Goal: Task Accomplishment & Management: Use online tool/utility

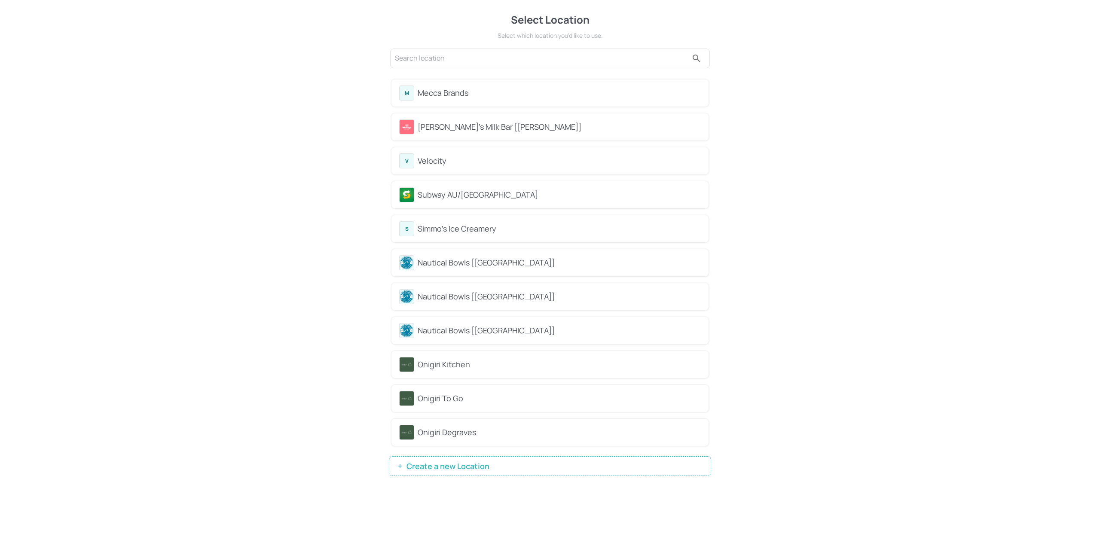
click at [485, 90] on div "Mecca Brands" at bounding box center [559, 93] width 283 height 12
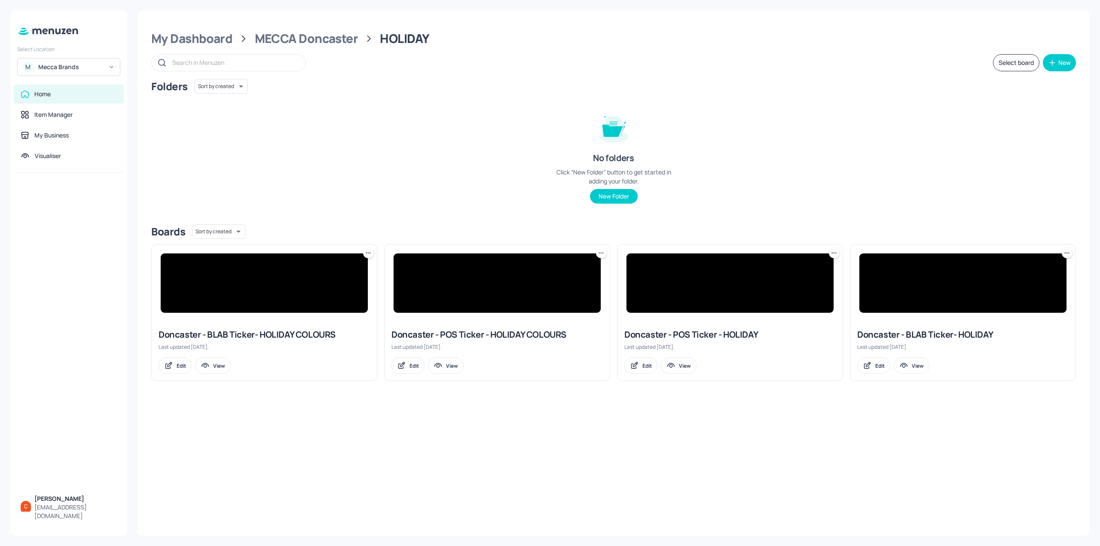
click at [218, 67] on input "text" at bounding box center [234, 62] width 125 height 12
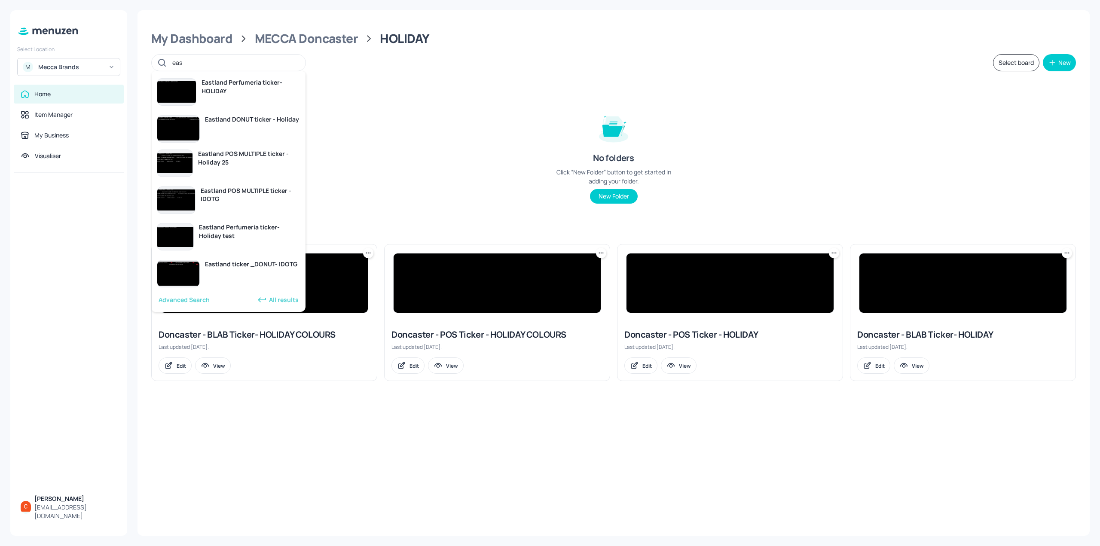
type input "east"
click at [255, 90] on div "Eastland Perfumeria ticker- HOLIDAY" at bounding box center [251, 86] width 99 height 17
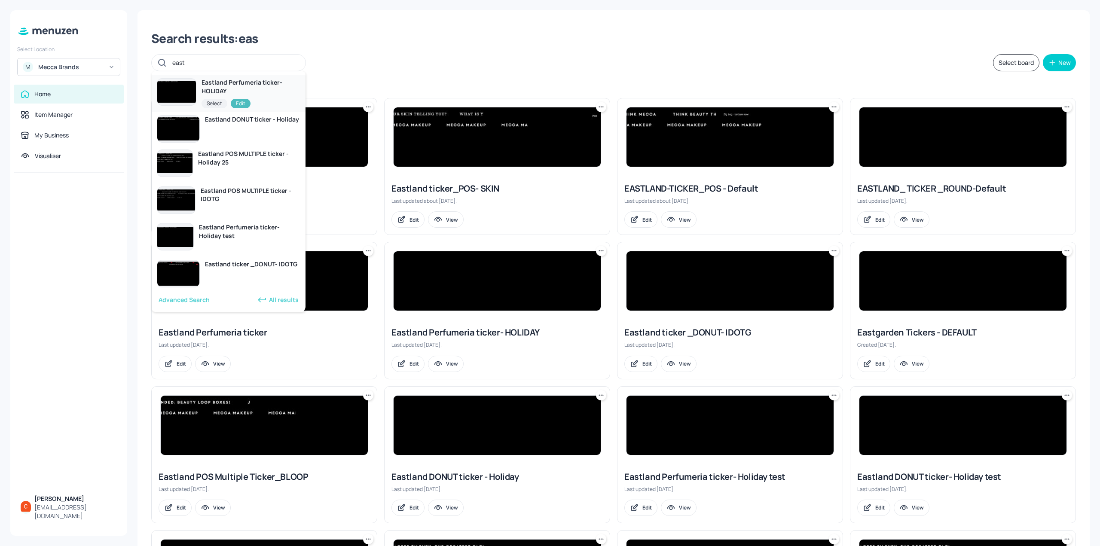
click at [245, 101] on div "Edit" at bounding box center [241, 103] width 20 height 9
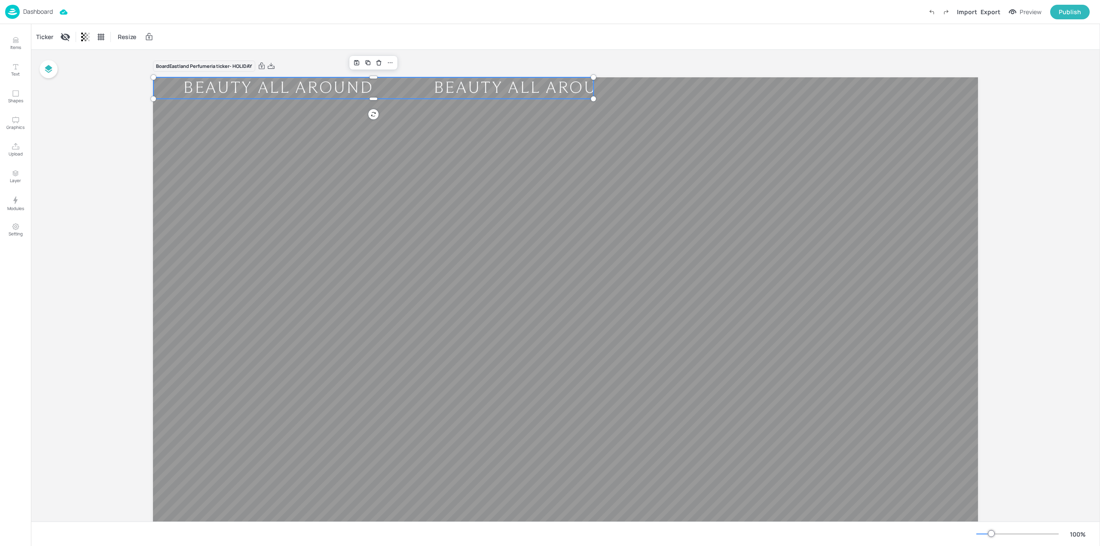
click at [252, 90] on div "BEAUTY ALL AROUND" at bounding box center [278, 88] width 250 height 16
click at [48, 37] on div "Ticker" at bounding box center [44, 37] width 21 height 14
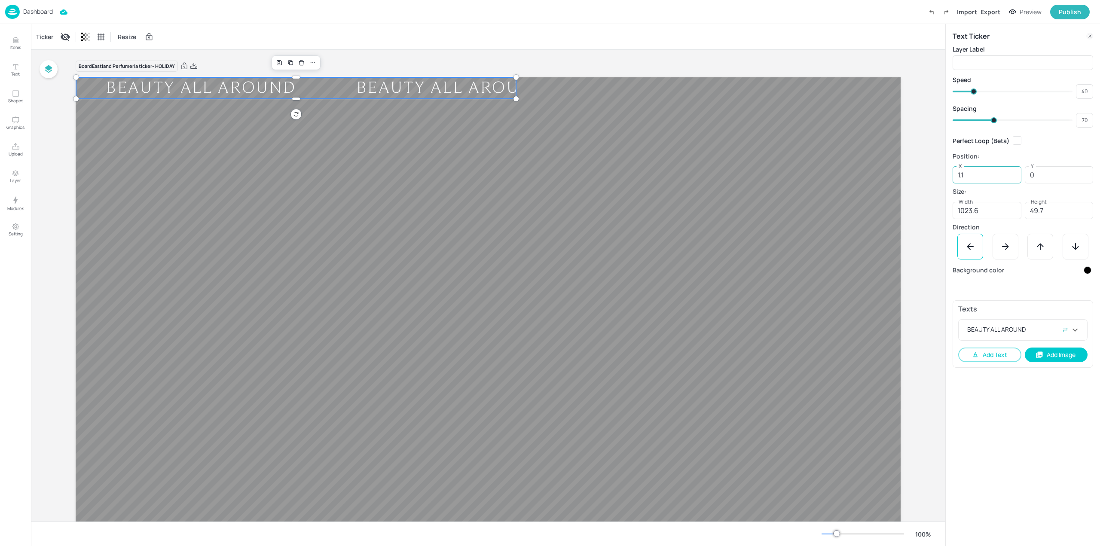
click at [998, 175] on input "1.1" at bounding box center [987, 174] width 69 height 17
click at [1003, 176] on input "1.1" at bounding box center [987, 174] width 69 height 17
click at [11, 8] on img at bounding box center [12, 12] width 15 height 14
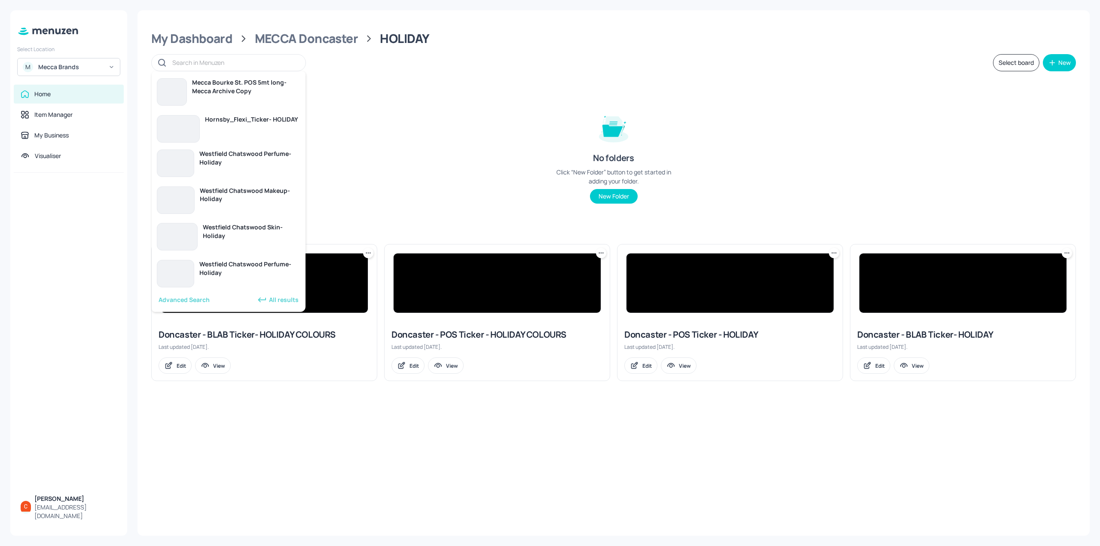
click at [246, 60] on input "text" at bounding box center [234, 62] width 125 height 12
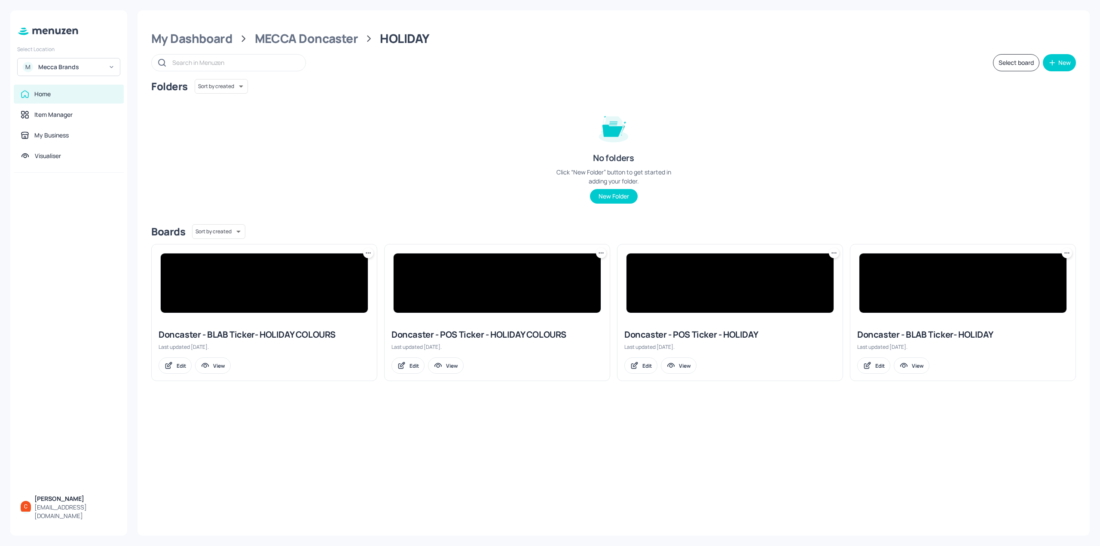
click at [488, 81] on div "Folders Sort by created id ​" at bounding box center [613, 86] width 925 height 15
click at [266, 40] on div "MECCA Doncaster" at bounding box center [307, 38] width 104 height 15
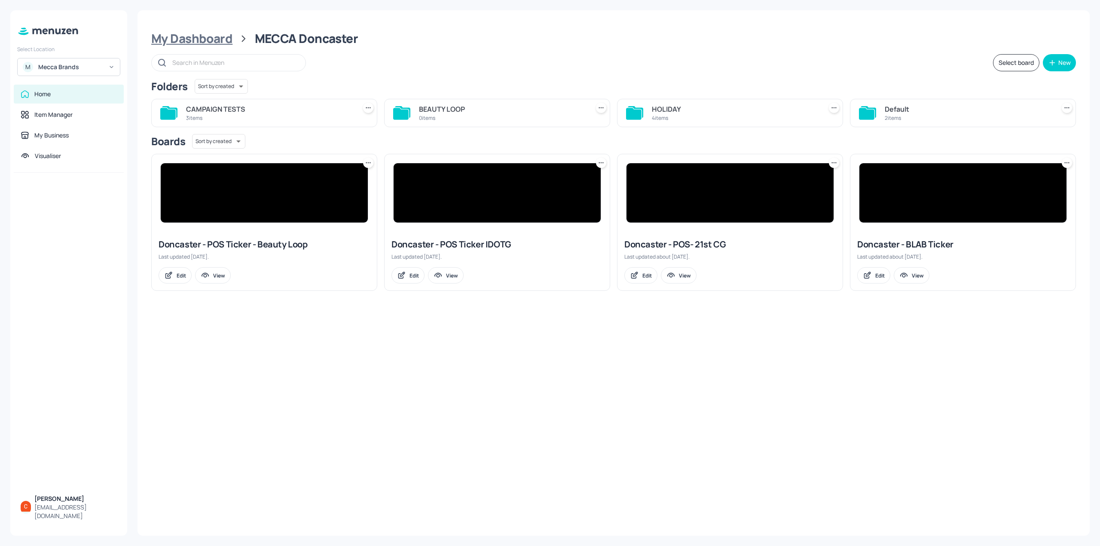
click at [223, 40] on div "My Dashboard" at bounding box center [191, 38] width 81 height 15
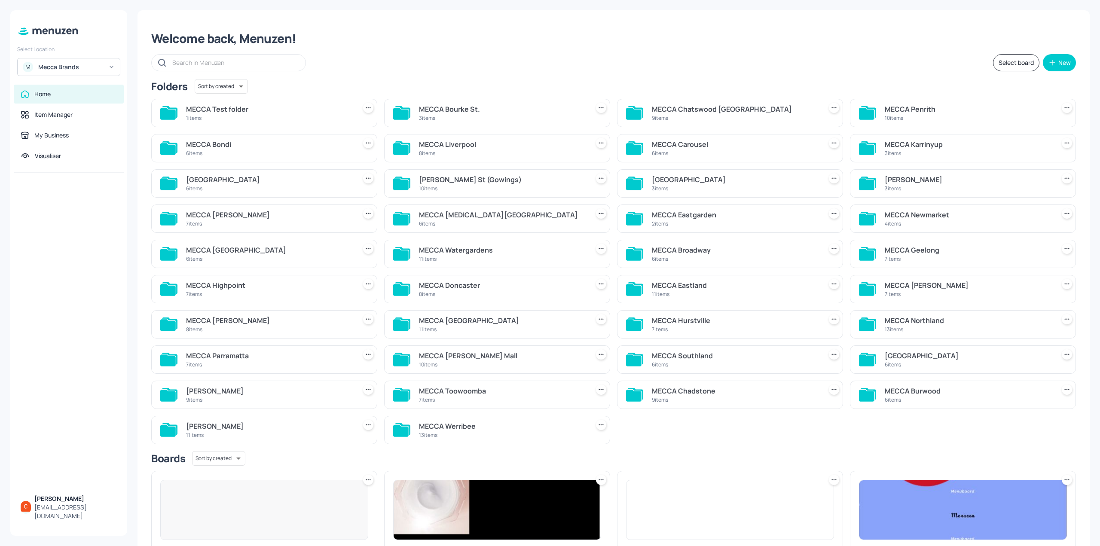
click at [241, 66] on input "text" at bounding box center [234, 62] width 125 height 12
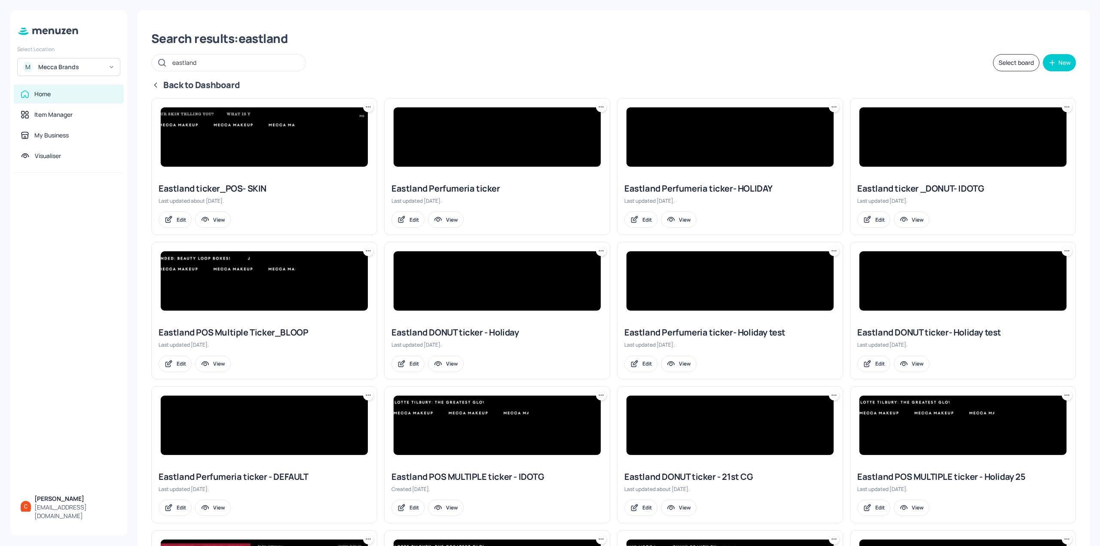
type input "eastland"
click at [489, 134] on img at bounding box center [497, 136] width 207 height 59
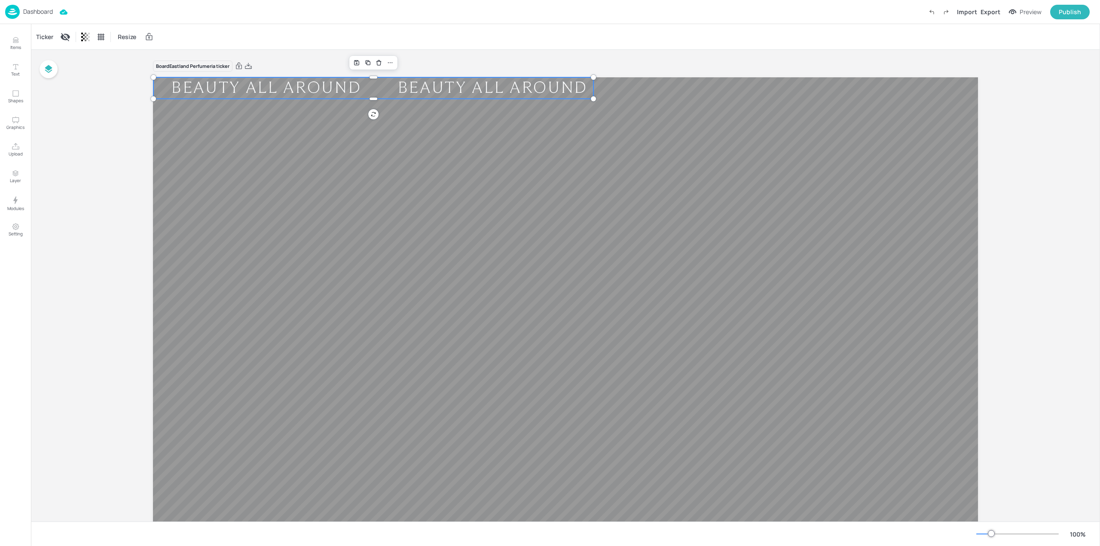
click at [257, 89] on div "BEAUTY ALL AROUND" at bounding box center [266, 88] width 226 height 16
click at [47, 36] on div "Ticker" at bounding box center [44, 37] width 21 height 14
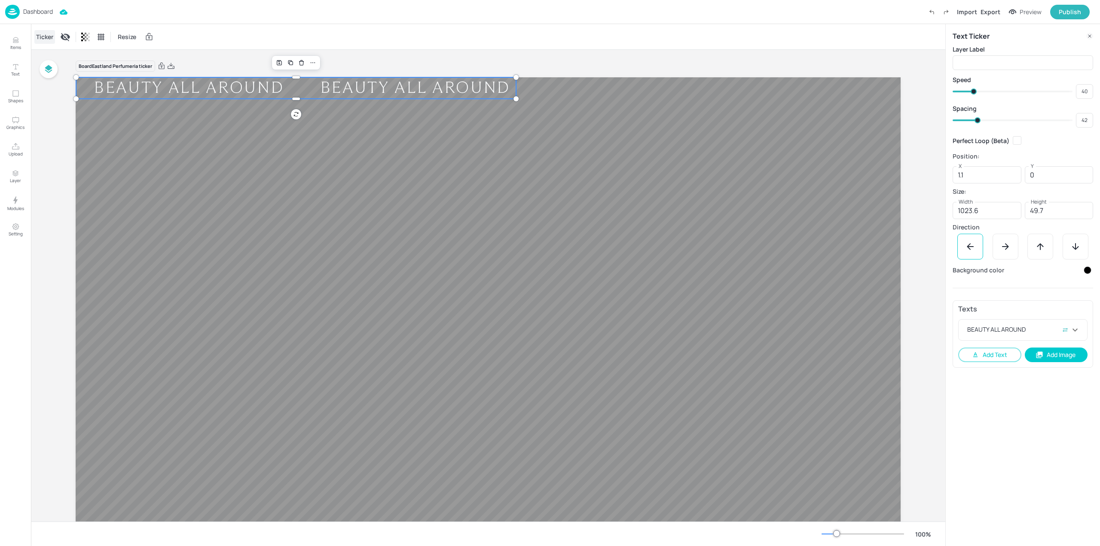
click at [38, 36] on div "Ticker" at bounding box center [44, 37] width 21 height 14
click at [34, 10] on p "Dashboard" at bounding box center [38, 12] width 30 height 6
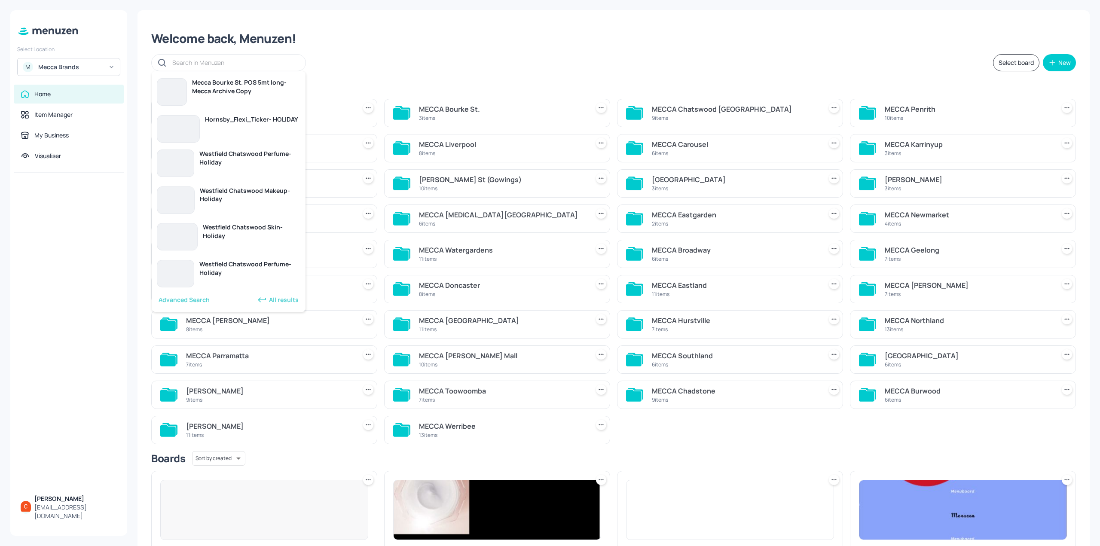
click at [263, 58] on input "text" at bounding box center [234, 62] width 125 height 12
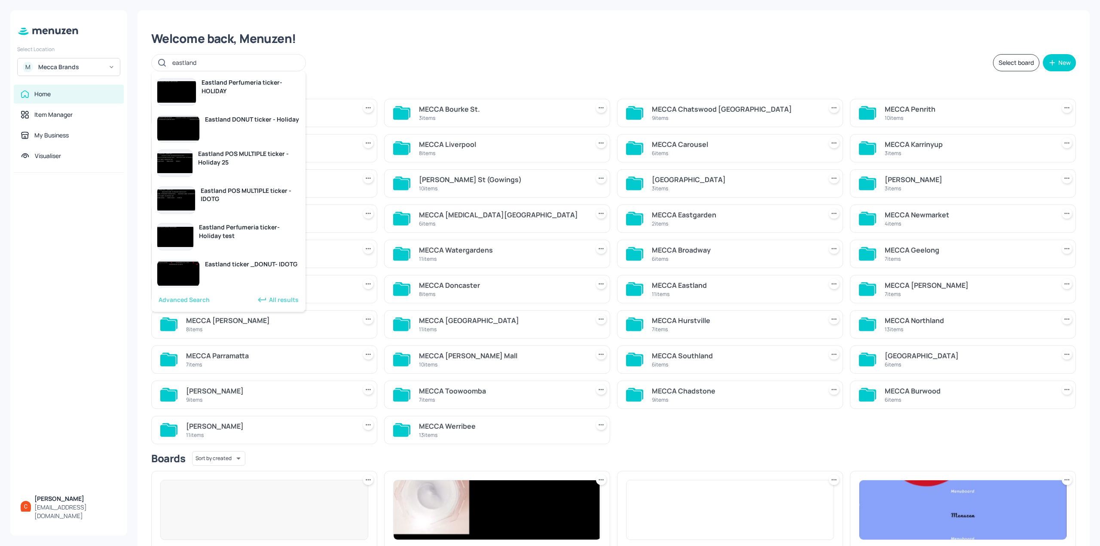
type input "eastland"
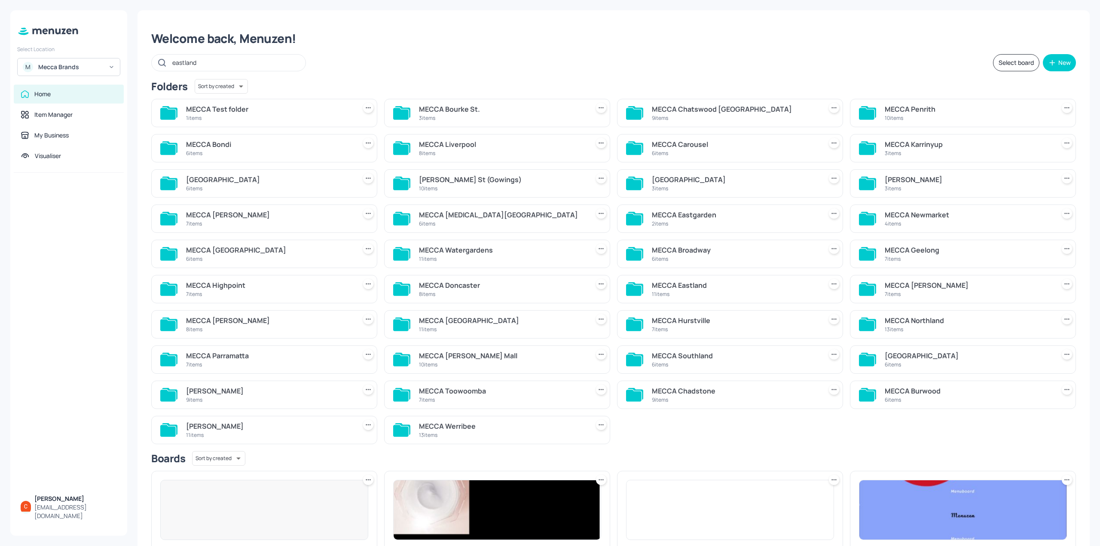
click at [253, 63] on input "eastland" at bounding box center [234, 62] width 125 height 12
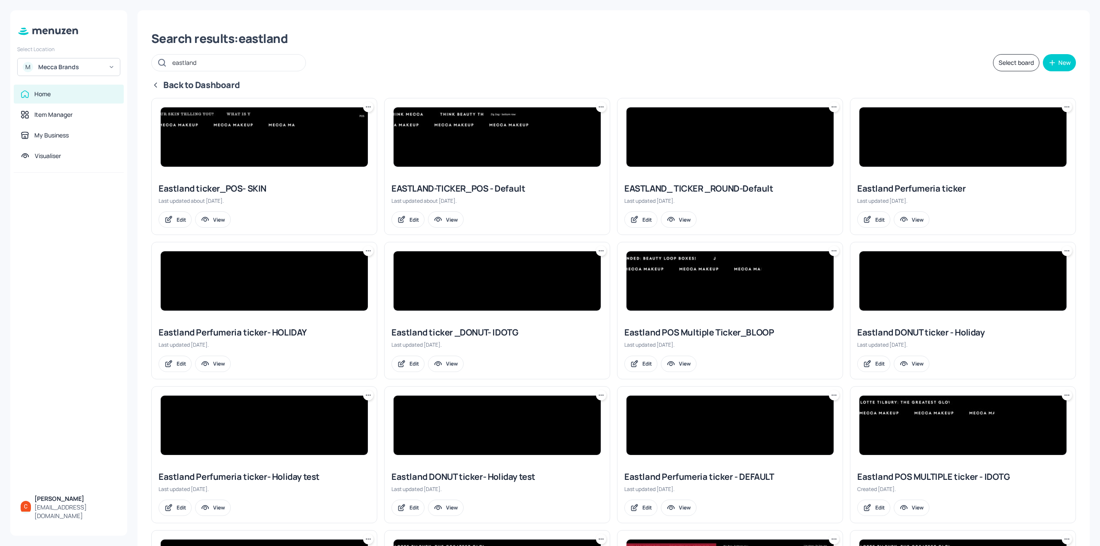
click at [156, 81] on icon at bounding box center [155, 85] width 9 height 9
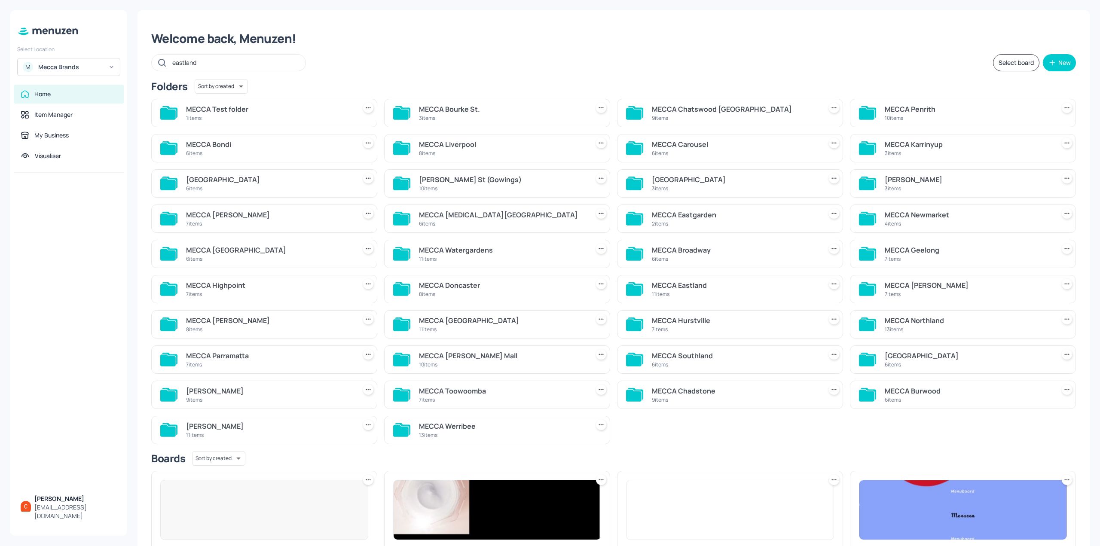
click at [757, 284] on div "MECCA Eastland" at bounding box center [735, 285] width 167 height 10
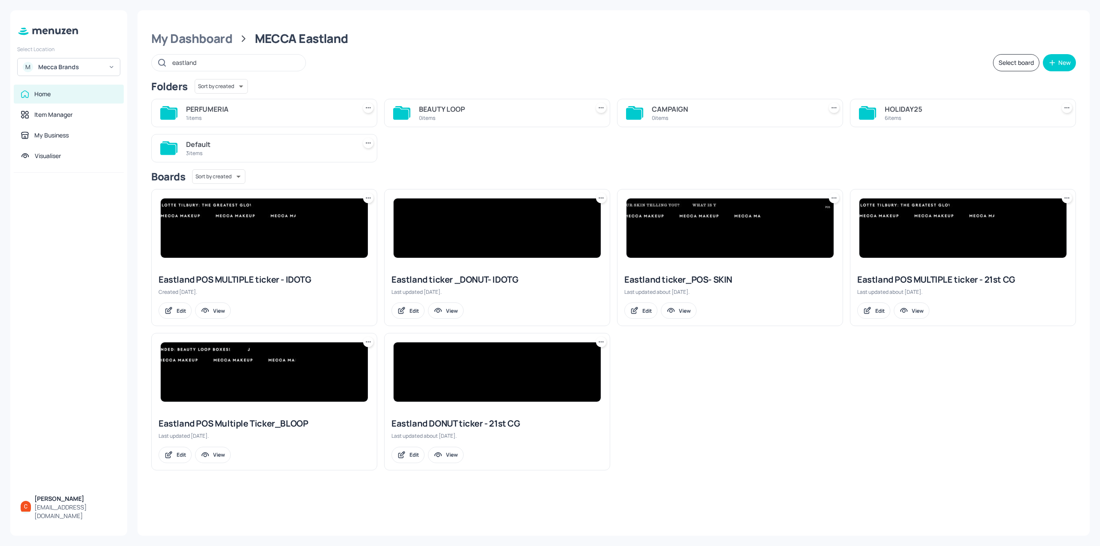
click at [267, 116] on div "1 items" at bounding box center [269, 117] width 167 height 7
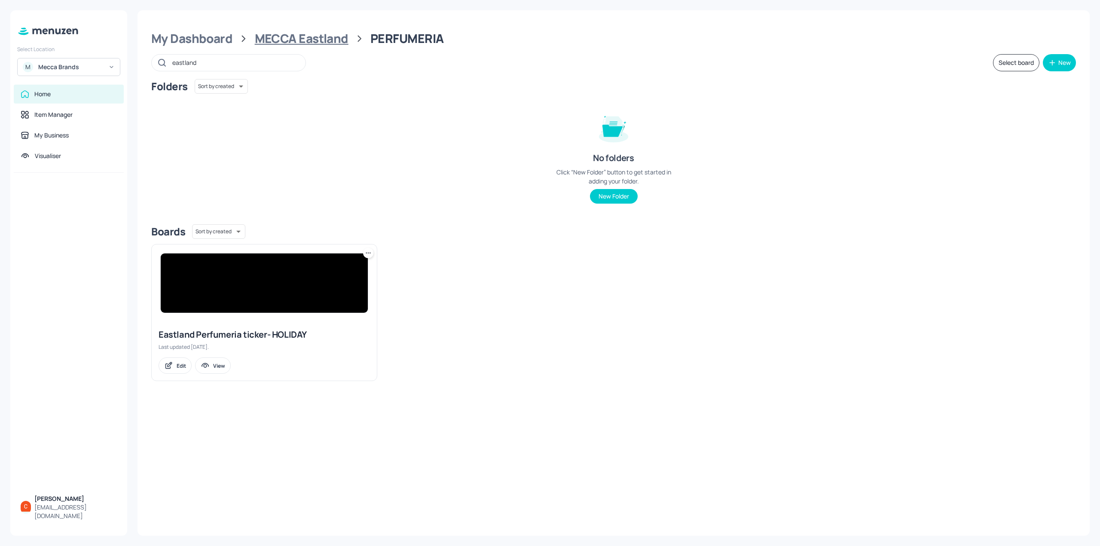
click at [338, 35] on div "MECCA Eastland" at bounding box center [302, 38] width 94 height 15
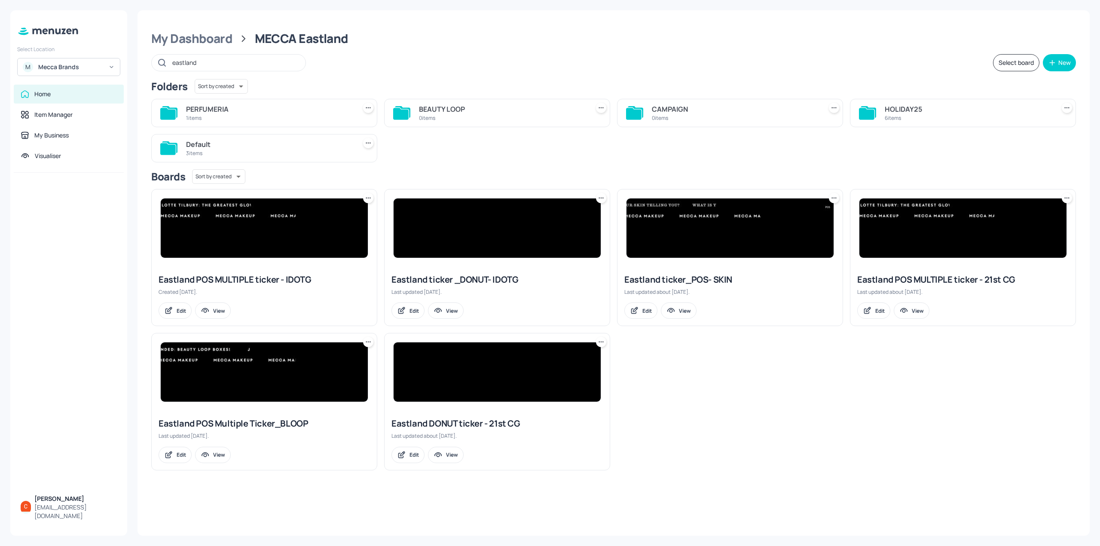
click at [287, 149] on div "Default 3 items" at bounding box center [269, 148] width 167 height 21
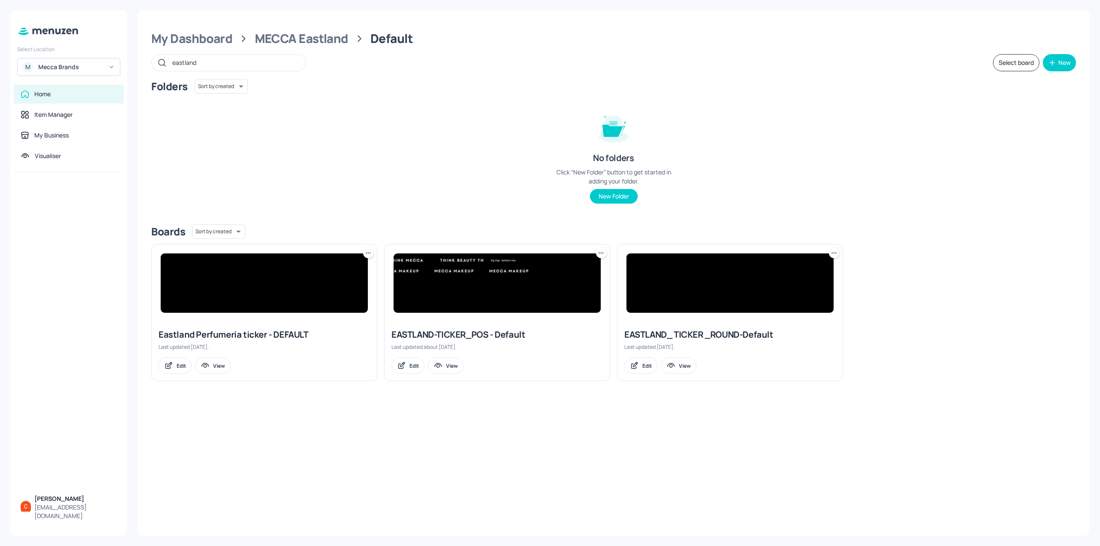
click at [233, 278] on img at bounding box center [264, 282] width 207 height 59
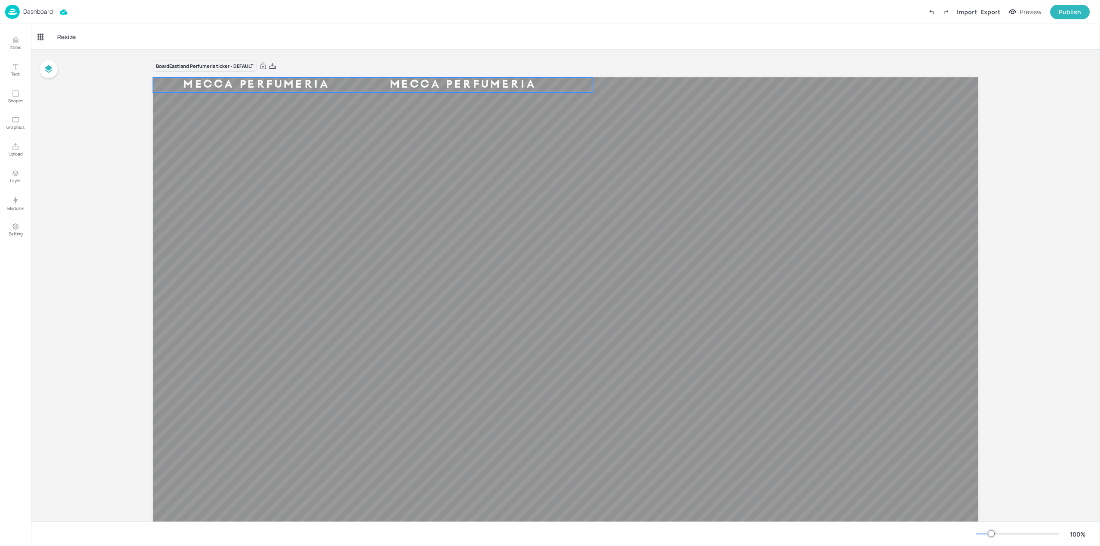
click at [251, 87] on div "MECCA PERFUMERIA" at bounding box center [256, 84] width 207 height 11
click at [52, 42] on div "Ticker" at bounding box center [44, 37] width 21 height 14
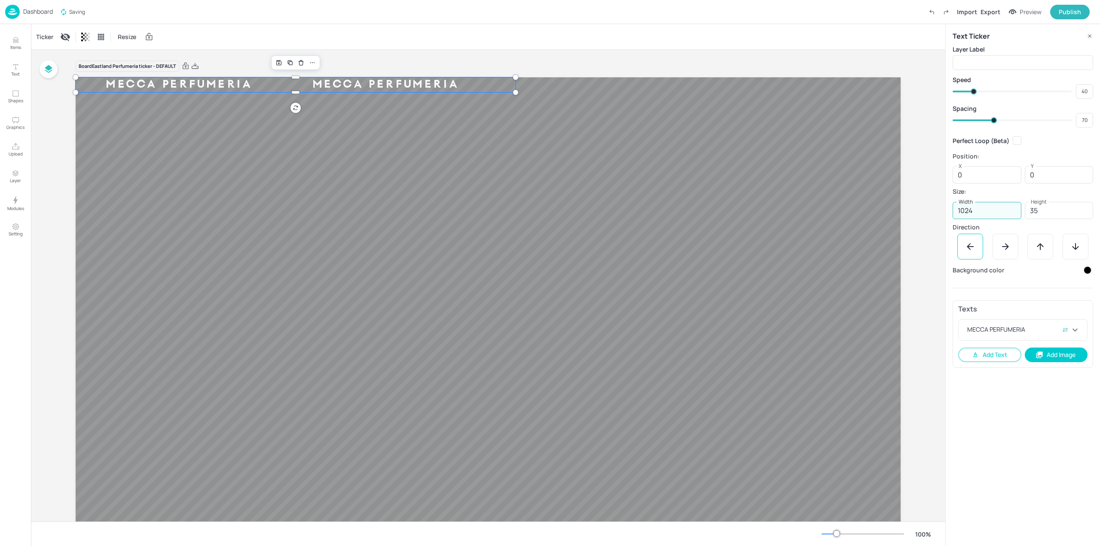
click at [977, 210] on input "1024" at bounding box center [987, 210] width 69 height 17
click at [1061, 207] on input "35" at bounding box center [1059, 210] width 69 height 17
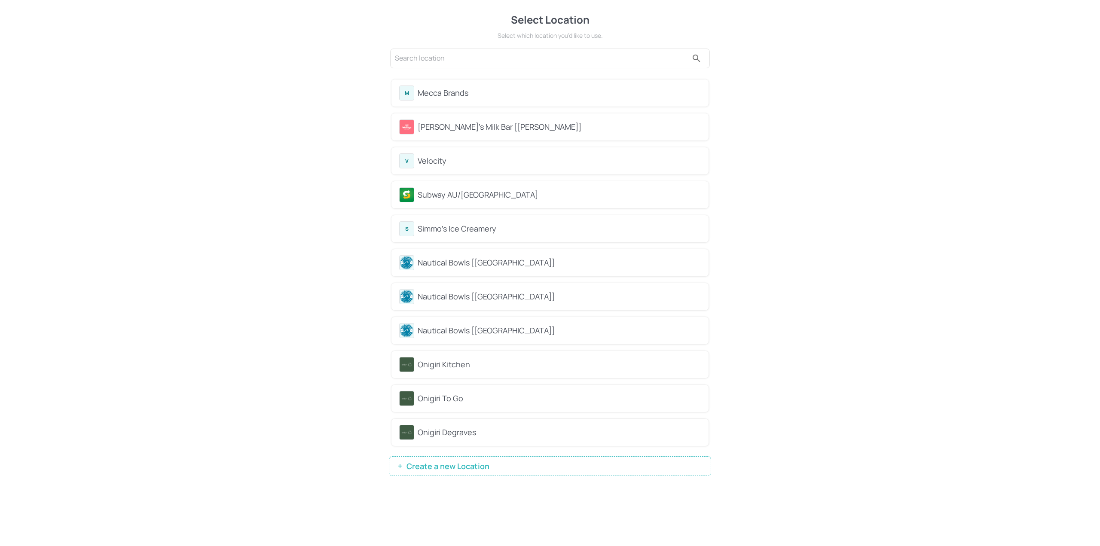
click at [469, 90] on div "Mecca Brands" at bounding box center [559, 93] width 283 height 12
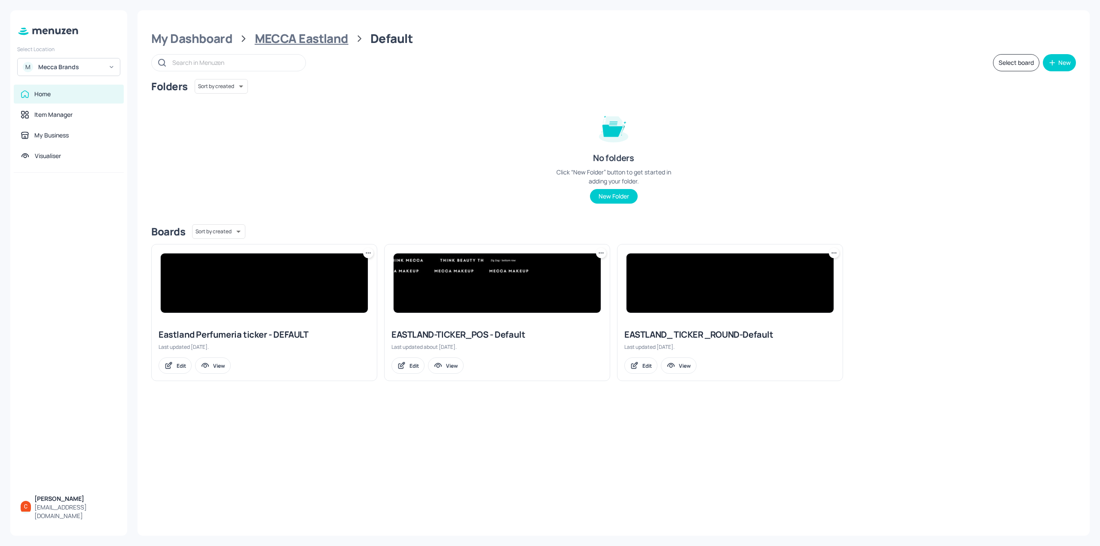
click at [328, 40] on div "MECCA Eastland" at bounding box center [302, 38] width 94 height 15
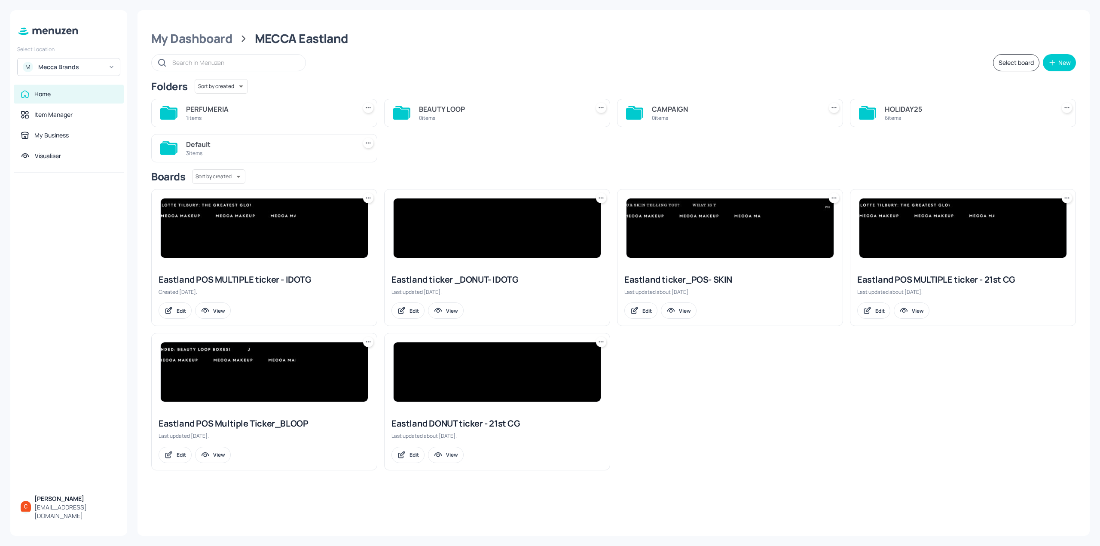
click at [277, 109] on div "PERFUMERIA" at bounding box center [269, 109] width 167 height 10
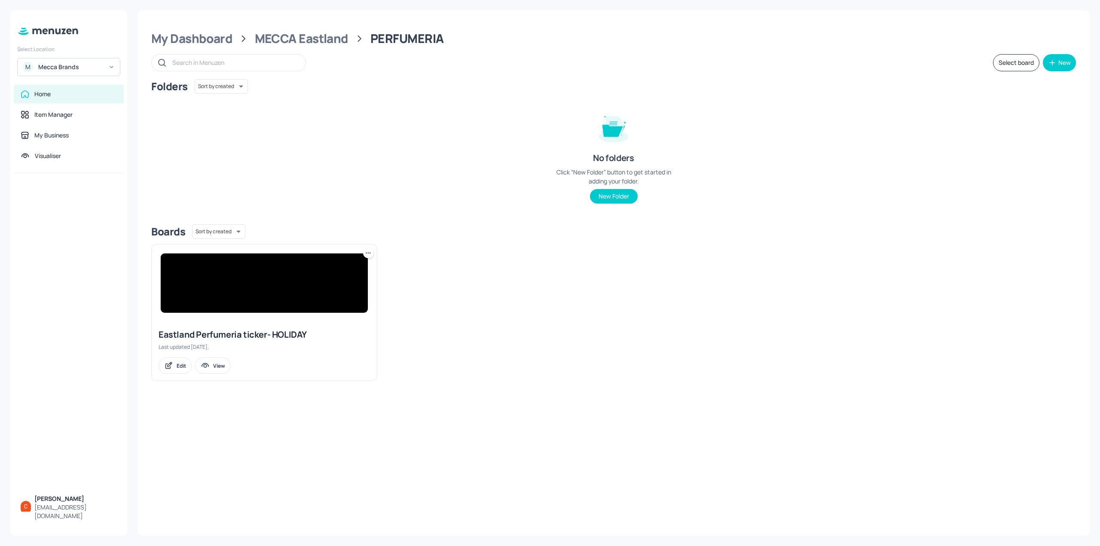
click at [250, 273] on img at bounding box center [264, 282] width 207 height 59
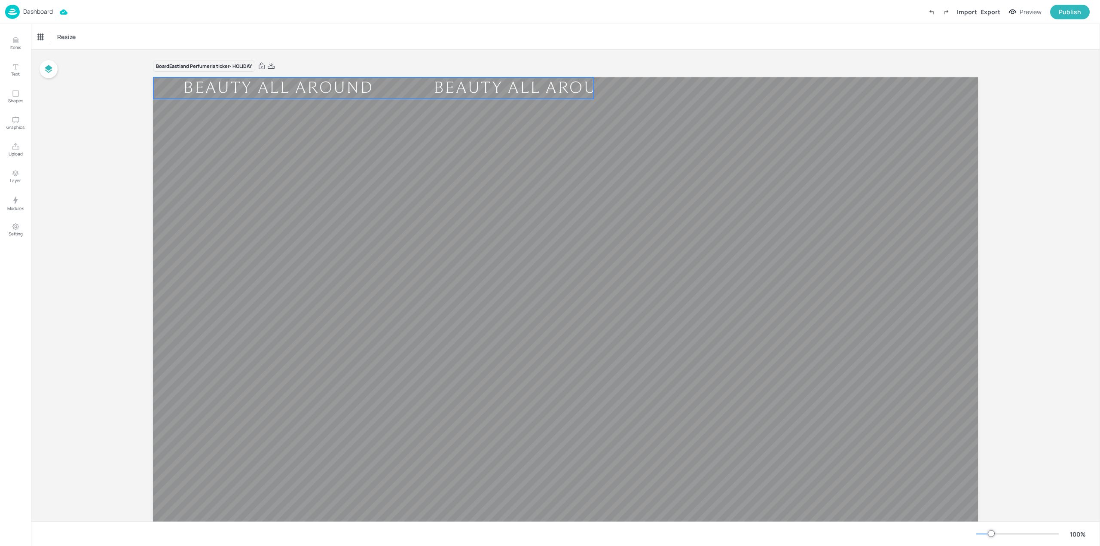
click at [221, 82] on div "BEAUTY ALL AROUND" at bounding box center [278, 88] width 250 height 16
click at [43, 34] on div "Ticker" at bounding box center [44, 37] width 21 height 14
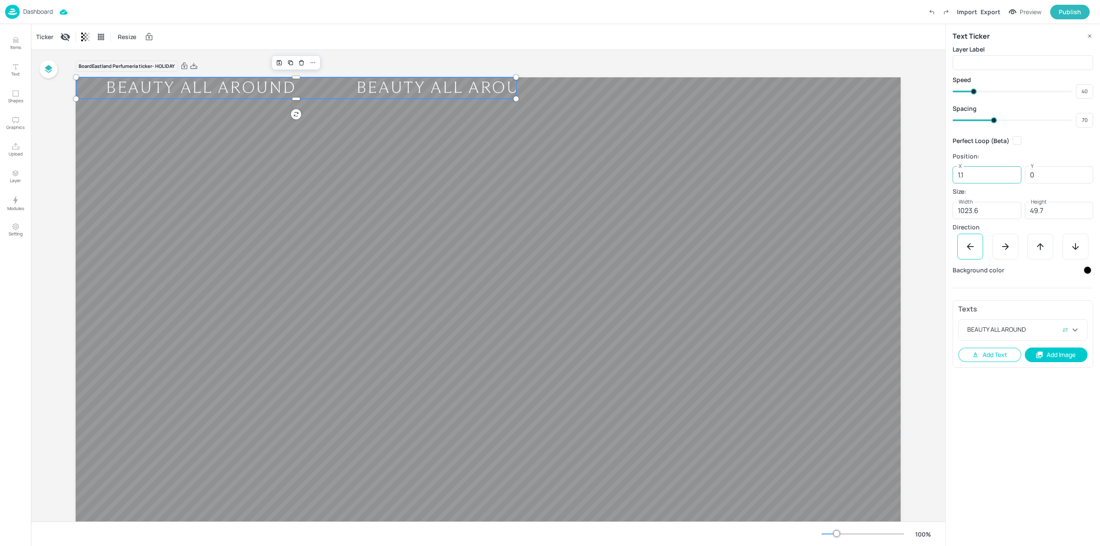
click at [991, 169] on input "1.1" at bounding box center [987, 174] width 69 height 17
type input "0"
click at [994, 209] on input "1023.6" at bounding box center [987, 210] width 69 height 17
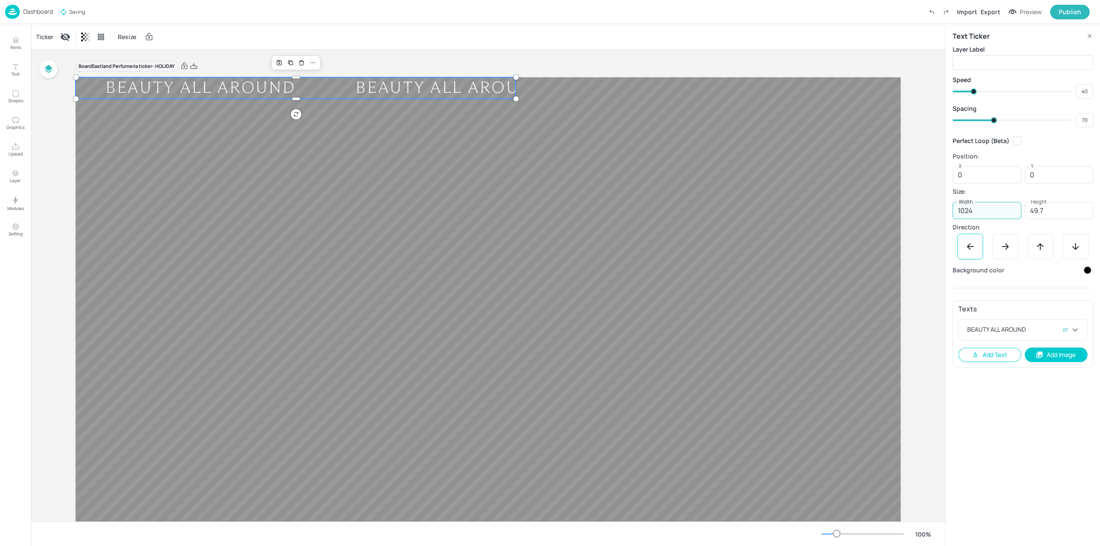
type input "1024"
click at [1021, 396] on div "Text Ticker Layer Label ​ Speed 40 ​ Spacing 70 ​ Perfect Loop (Beta) Position:…" at bounding box center [1022, 285] width 155 height 522
click at [1078, 213] on input "49.7" at bounding box center [1059, 210] width 69 height 17
click at [1077, 213] on input "49.7" at bounding box center [1059, 210] width 69 height 17
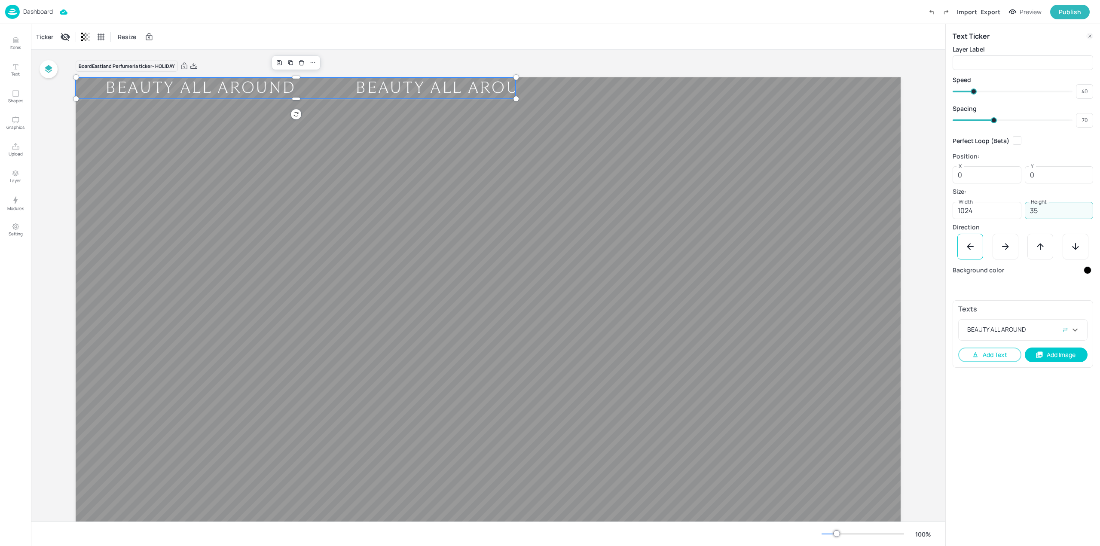
type input "35"
click at [1006, 403] on div "Text Ticker Layer Label ​ Speed 40 ​ Spacing 70 ​ Perfect Loop (Beta) Position:…" at bounding box center [1022, 285] width 155 height 522
click at [1072, 15] on div "Publish" at bounding box center [1070, 11] width 22 height 9
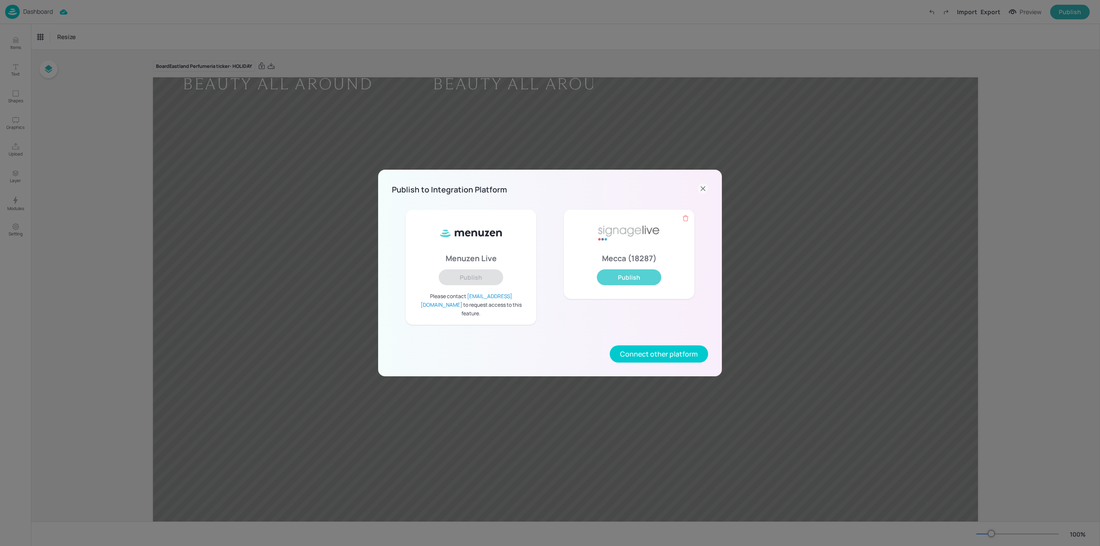
click at [654, 281] on button "Publish" at bounding box center [629, 277] width 64 height 16
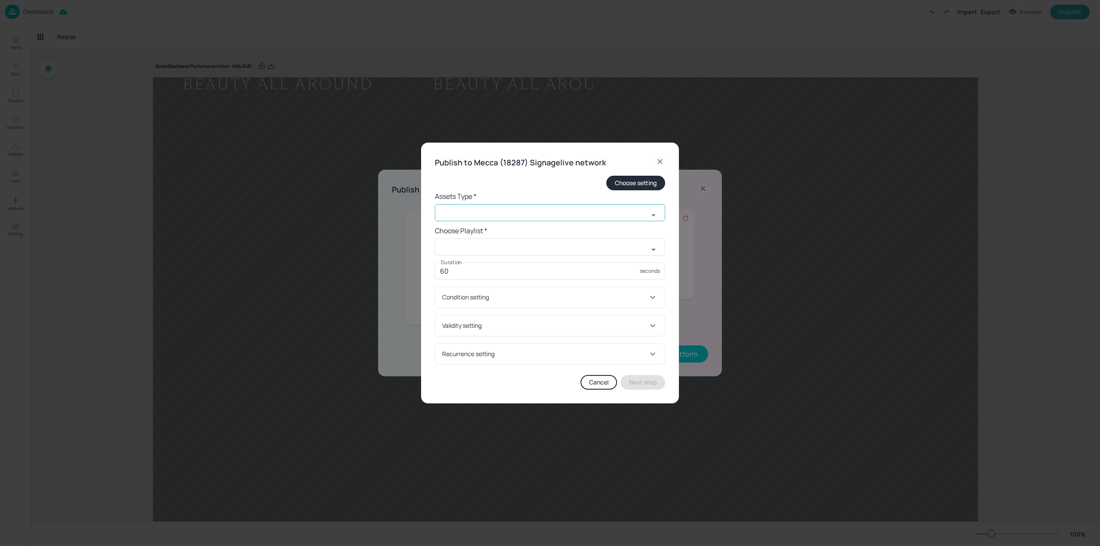
click at [503, 214] on input "text" at bounding box center [542, 212] width 214 height 17
click at [499, 234] on li "widget" at bounding box center [550, 232] width 230 height 14
type input "widget"
click at [496, 243] on input "text" at bounding box center [542, 246] width 214 height 17
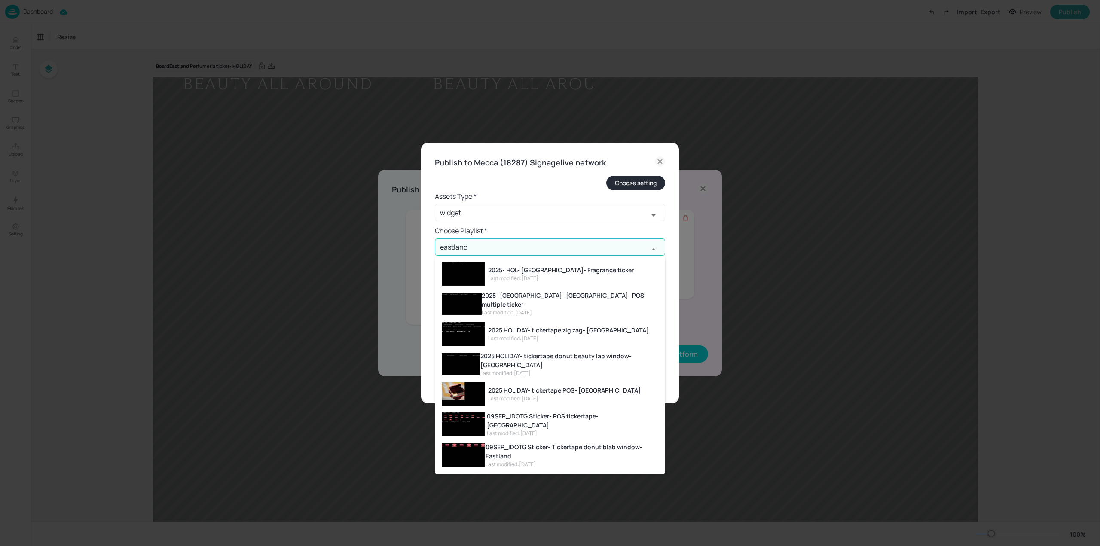
click at [610, 281] on li "2025- HOL- Eastland- Fragrance ticker Last modified: [DATE]" at bounding box center [550, 273] width 230 height 29
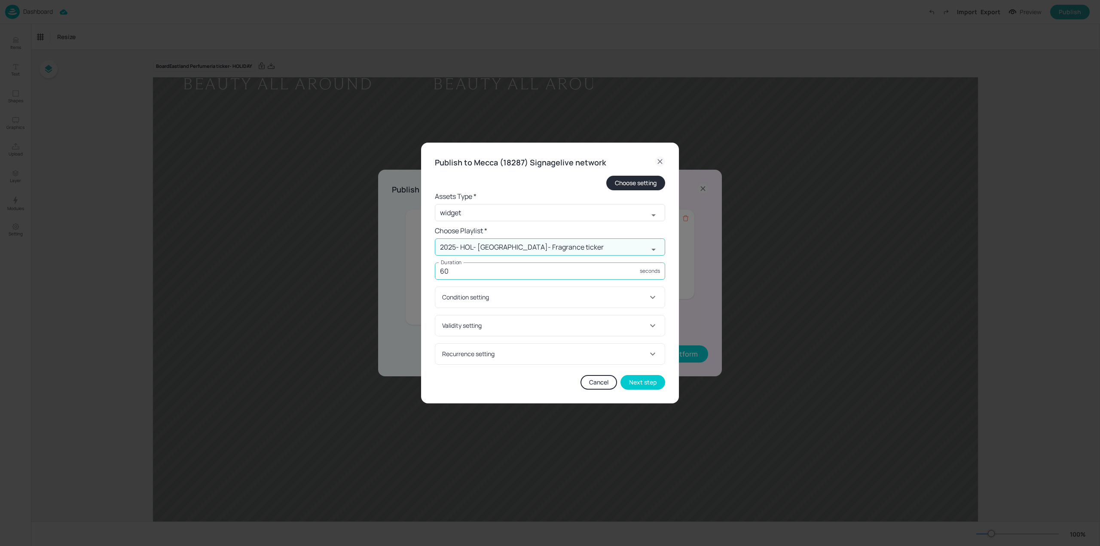
type input "2025- HOL- [GEOGRAPHIC_DATA]- Fragrance ticker"
click at [601, 275] on input "60" at bounding box center [537, 271] width 205 height 17
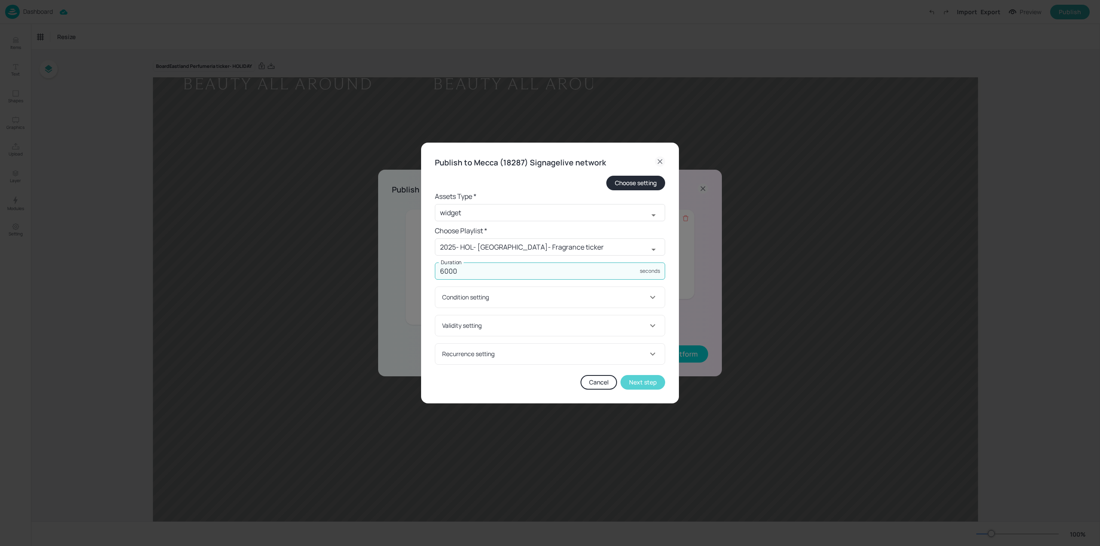
type input "6000"
click at [655, 385] on button "Next step" at bounding box center [642, 382] width 45 height 15
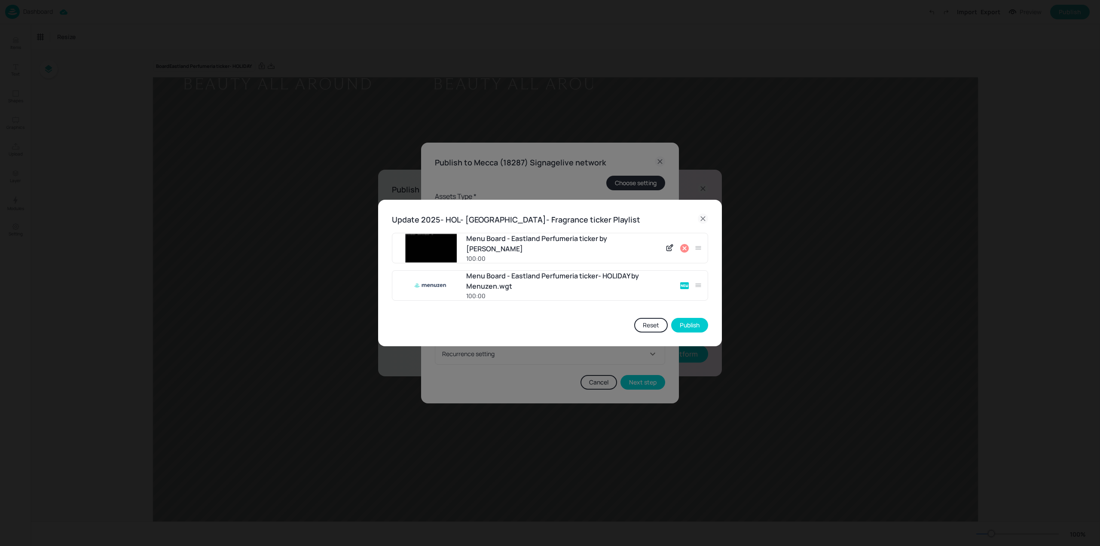
click at [685, 247] on icon at bounding box center [684, 248] width 10 height 10
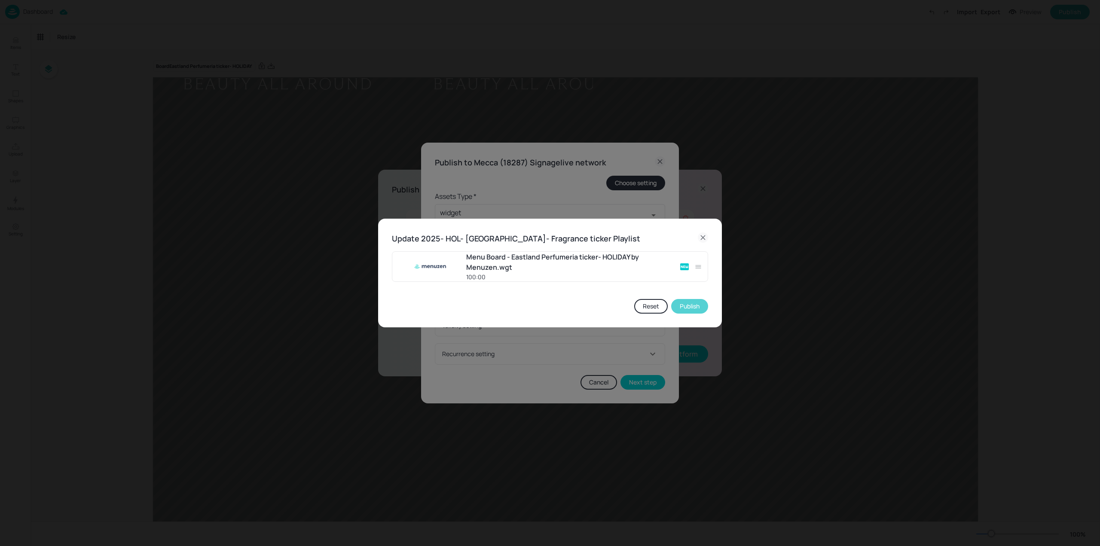
click at [691, 306] on button "Publish" at bounding box center [689, 306] width 37 height 15
